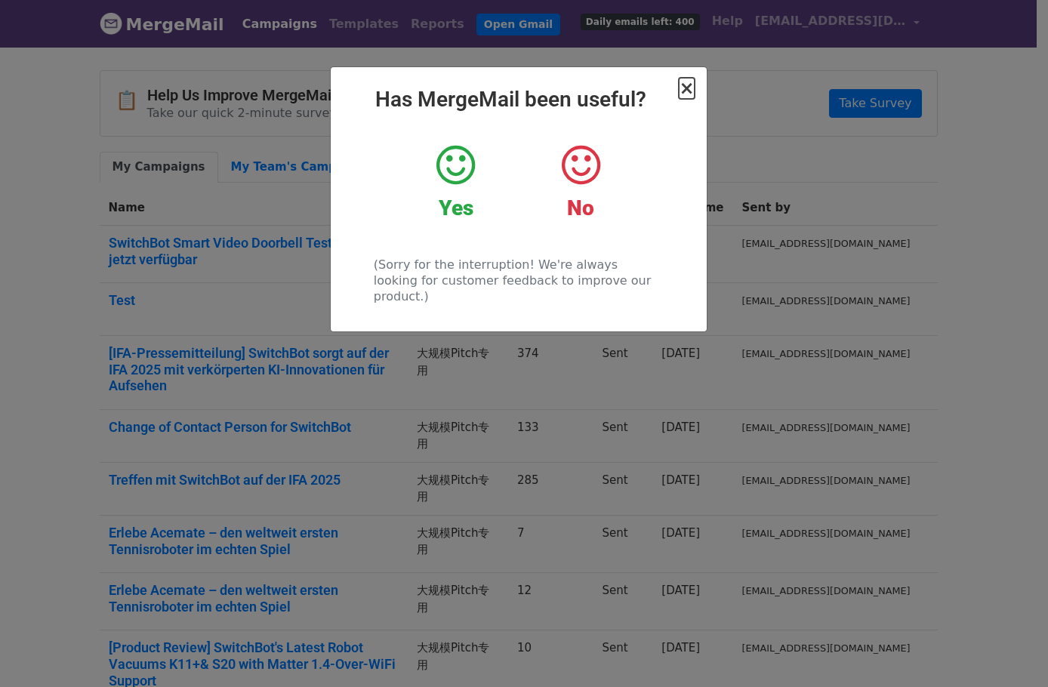
click at [689, 88] on span "×" at bounding box center [685, 88] width 15 height 21
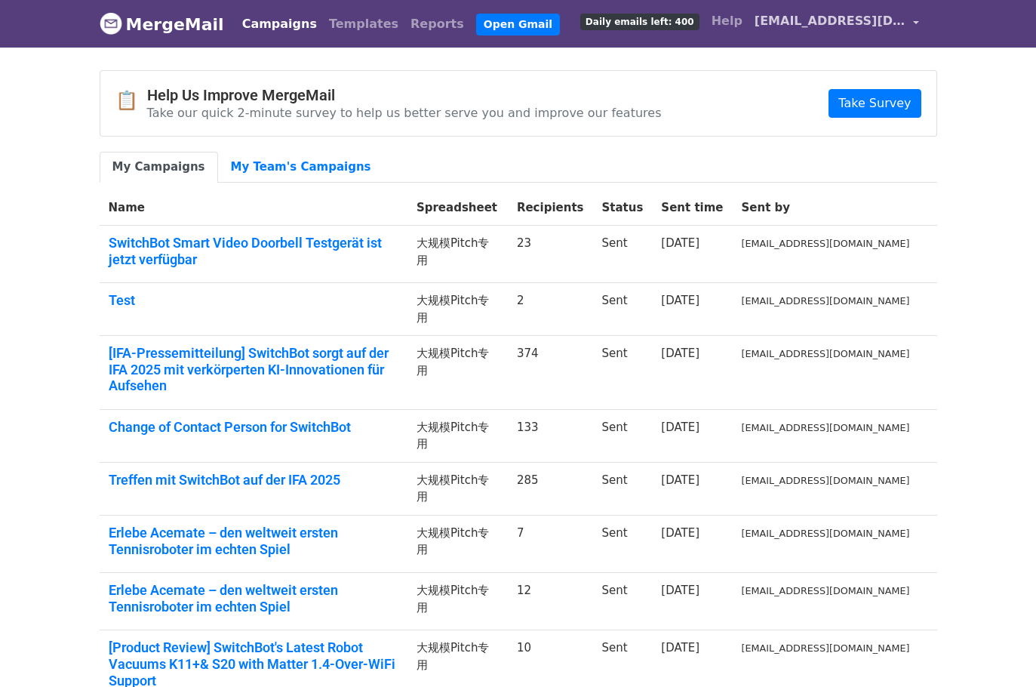
click at [835, 20] on span "kai.switchbot@gmail.com" at bounding box center [830, 21] width 151 height 18
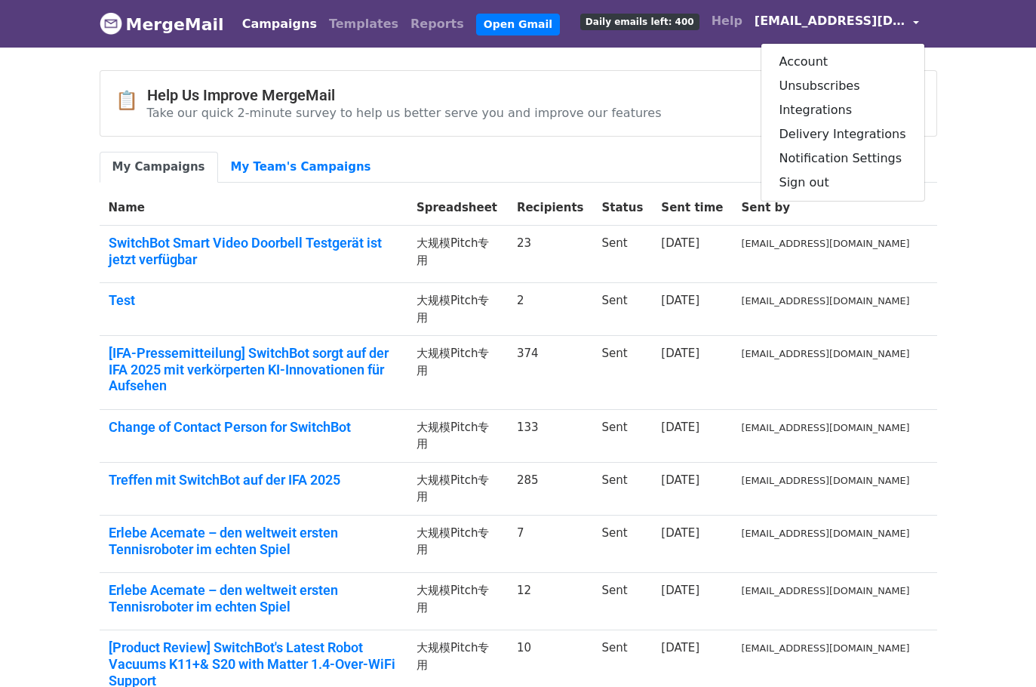
click at [989, 116] on body "MergeMail Campaigns Templates Reports Open Gmail Daily emails left: 400 Help ka…" at bounding box center [518, 465] width 1036 height 931
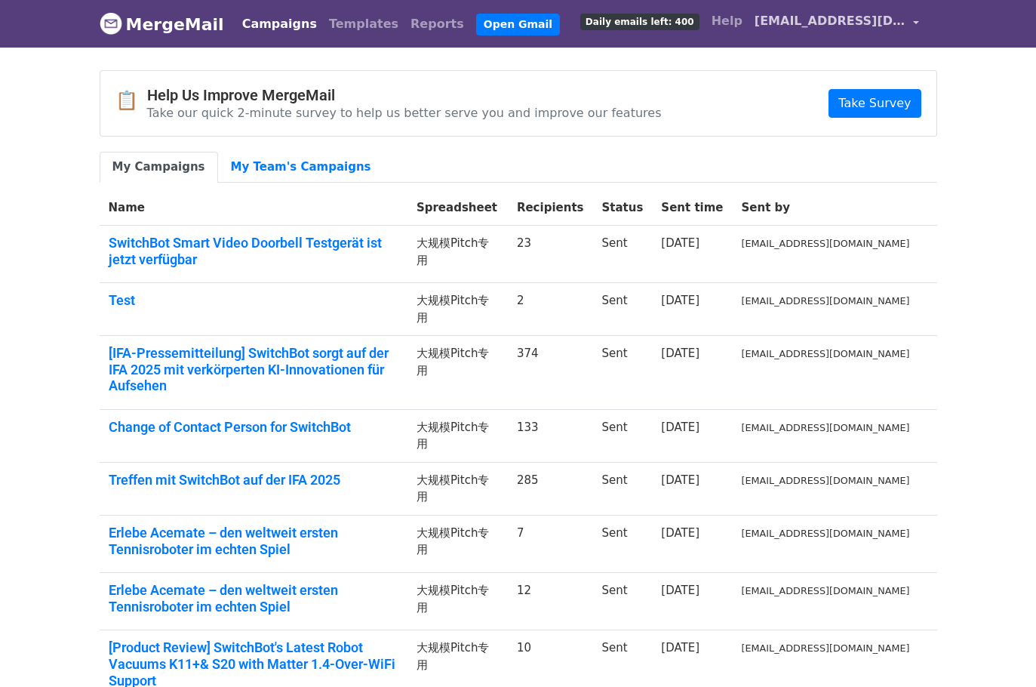
click at [780, 26] on span "kai.switchbot@gmail.com" at bounding box center [830, 21] width 151 height 18
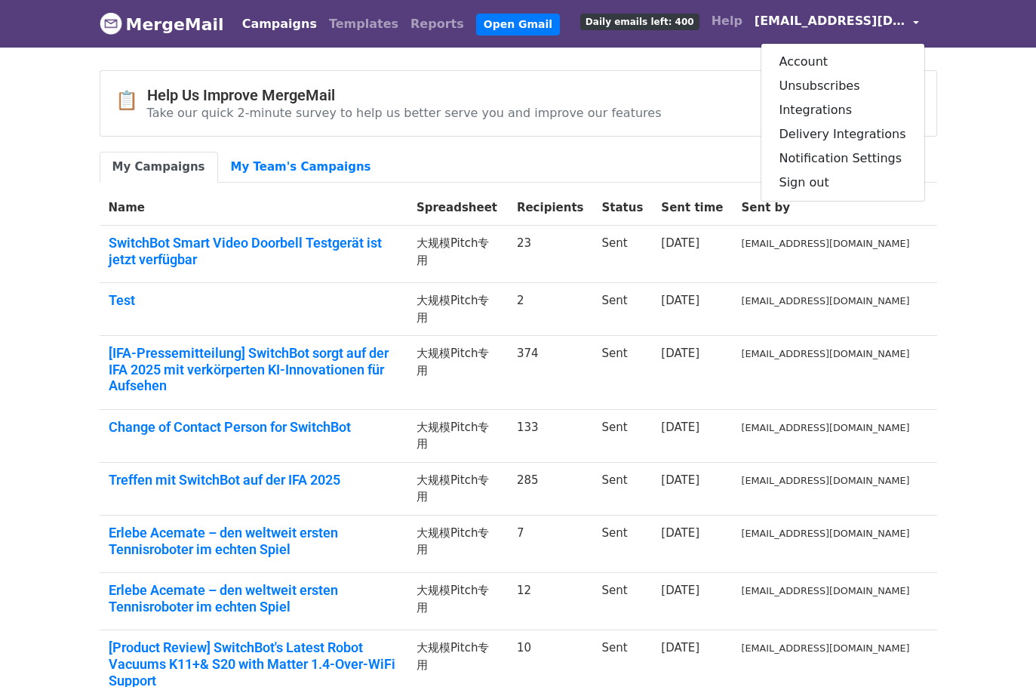
click at [960, 128] on body "MergeMail Campaigns Templates Reports Open Gmail Daily emails left: 400 Help ka…" at bounding box center [518, 465] width 1036 height 931
